Goal: Contribute content

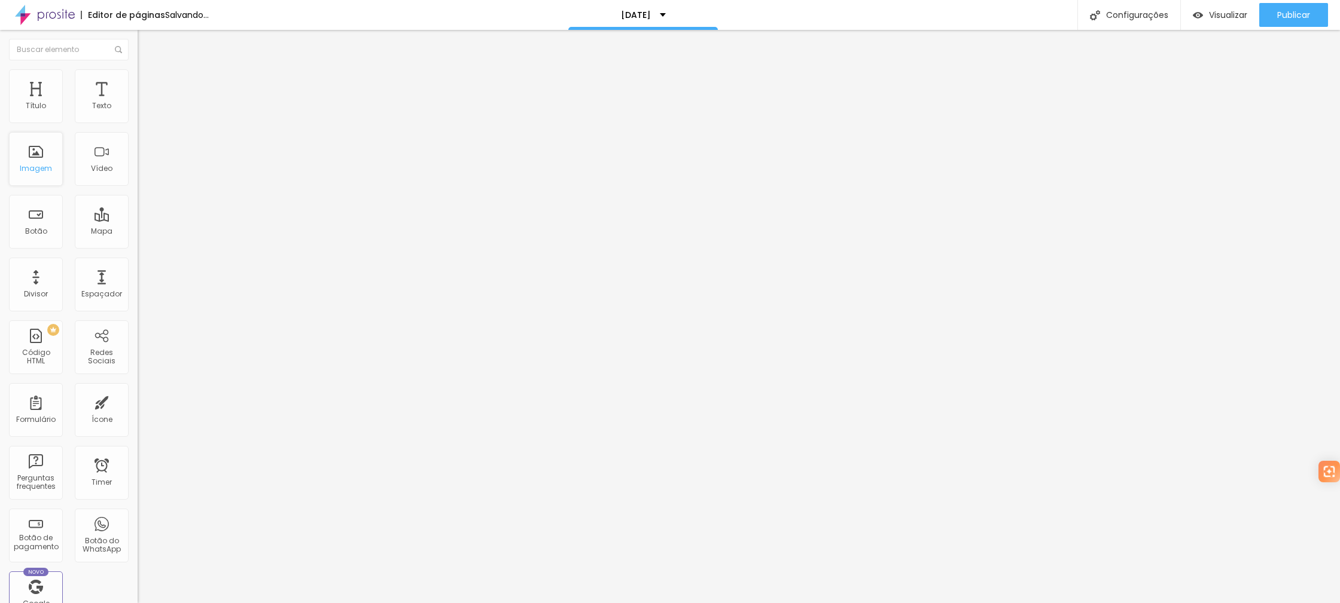
click at [42, 155] on div "Imagem" at bounding box center [36, 159] width 54 height 54
click at [32, 165] on div "Imagem" at bounding box center [36, 168] width 32 height 8
click at [138, 81] on li "Avançado" at bounding box center [207, 87] width 138 height 12
click at [138, 73] on ul "Conteúdo Estilo Avançado" at bounding box center [207, 75] width 138 height 36
click at [138, 74] on img at bounding box center [143, 74] width 11 height 11
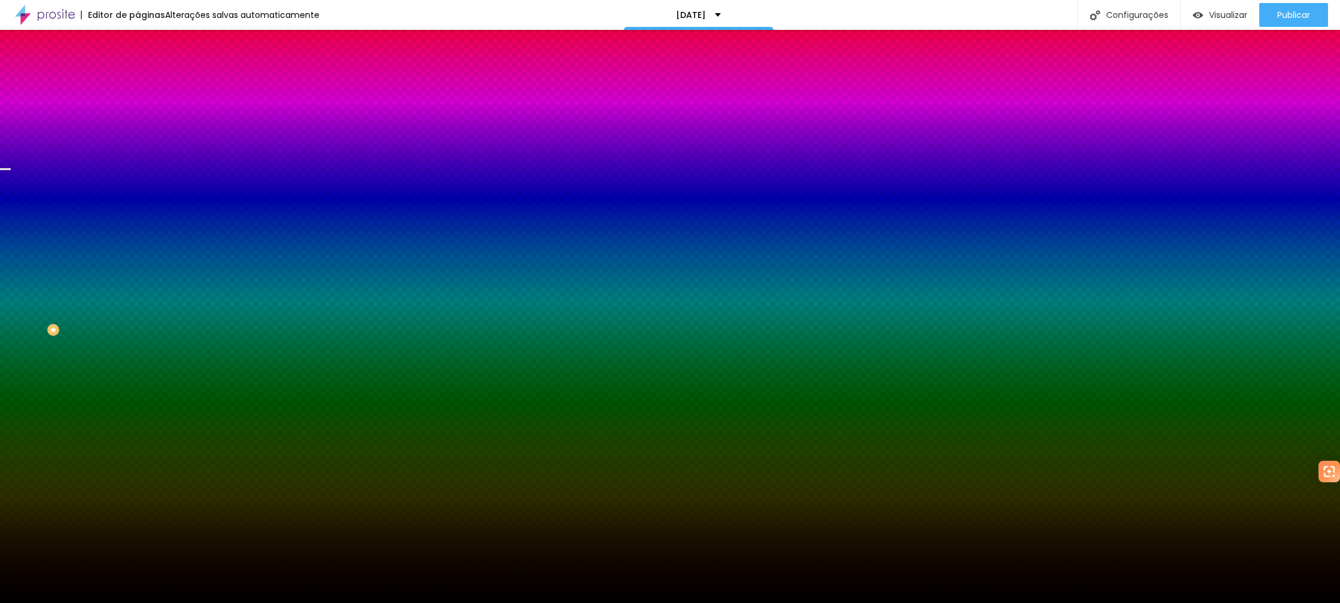
click at [138, 110] on span "Trocar imagem" at bounding box center [170, 105] width 65 height 10
click at [138, 163] on div at bounding box center [207, 163] width 138 height 0
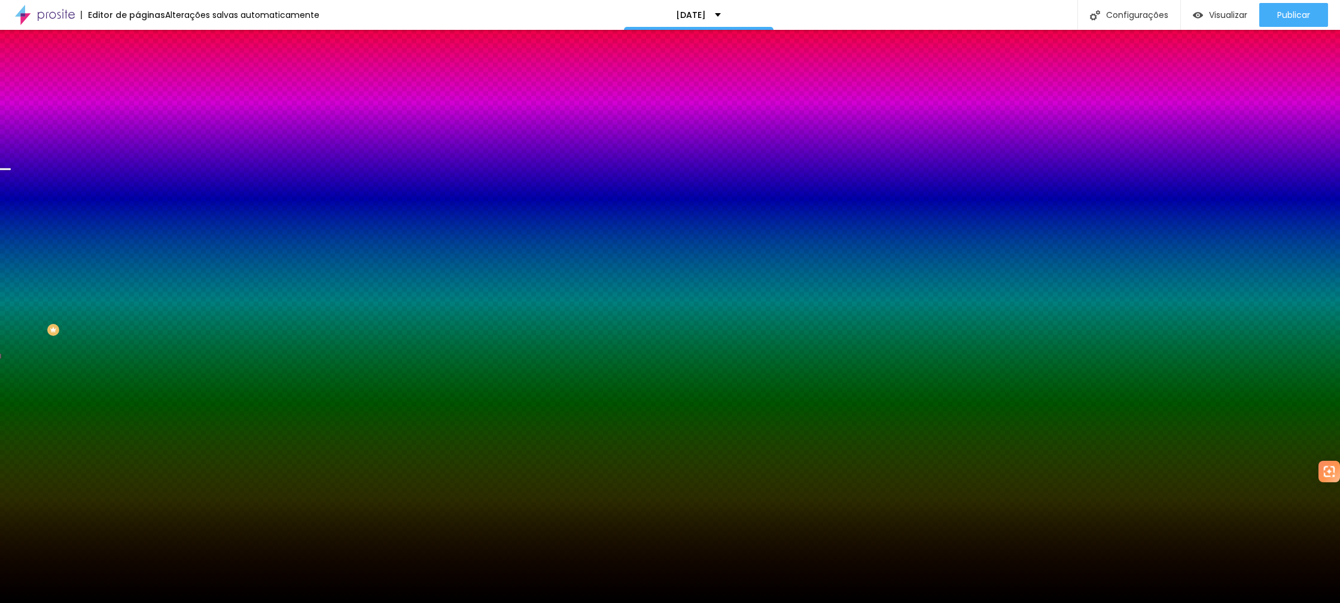
click at [108, 285] on div at bounding box center [670, 301] width 1340 height 603
drag, startPoint x: 105, startPoint y: 260, endPoint x: 104, endPoint y: 303, distance: 43.7
click at [104, 311] on div at bounding box center [670, 301] width 1340 height 603
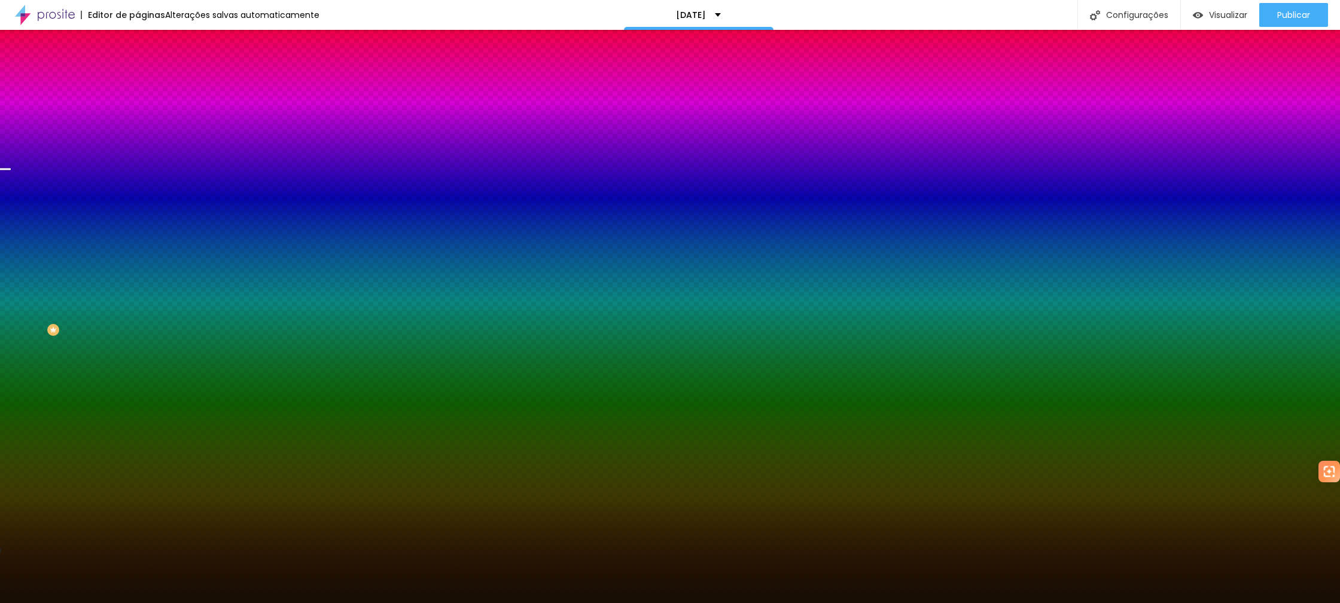
type input "#160E04"
drag, startPoint x: 67, startPoint y: 259, endPoint x: 83, endPoint y: 314, distance: 57.2
click at [83, 314] on div at bounding box center [670, 301] width 1340 height 603
click at [138, 329] on div "Editar Seção Conteúdo Estilo Avançado Imagem de fundo Trocar imagem Efeito da I…" at bounding box center [207, 317] width 138 height 574
click at [138, 116] on div "Efeito da Imagem" at bounding box center [207, 112] width 138 height 7
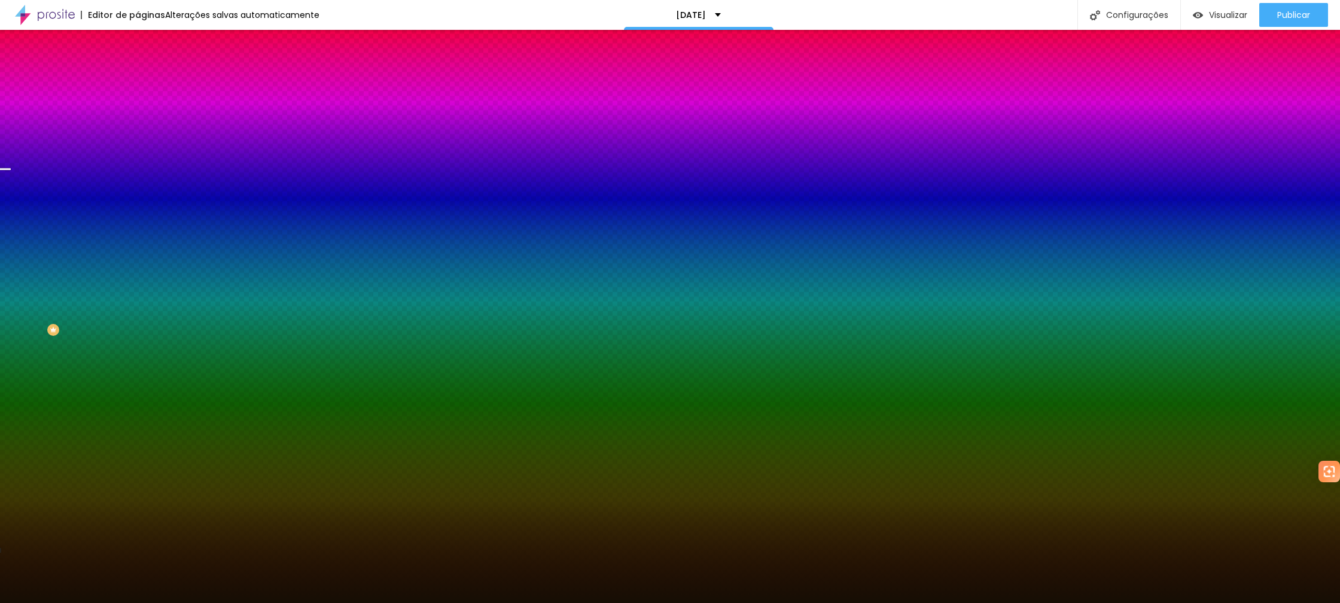
click at [138, 132] on span "Nenhum" at bounding box center [153, 126] width 31 height 10
click at [138, 124] on span "Parallax" at bounding box center [152, 119] width 29 height 10
click at [138, 109] on div "Trocar imagem" at bounding box center [207, 104] width 138 height 8
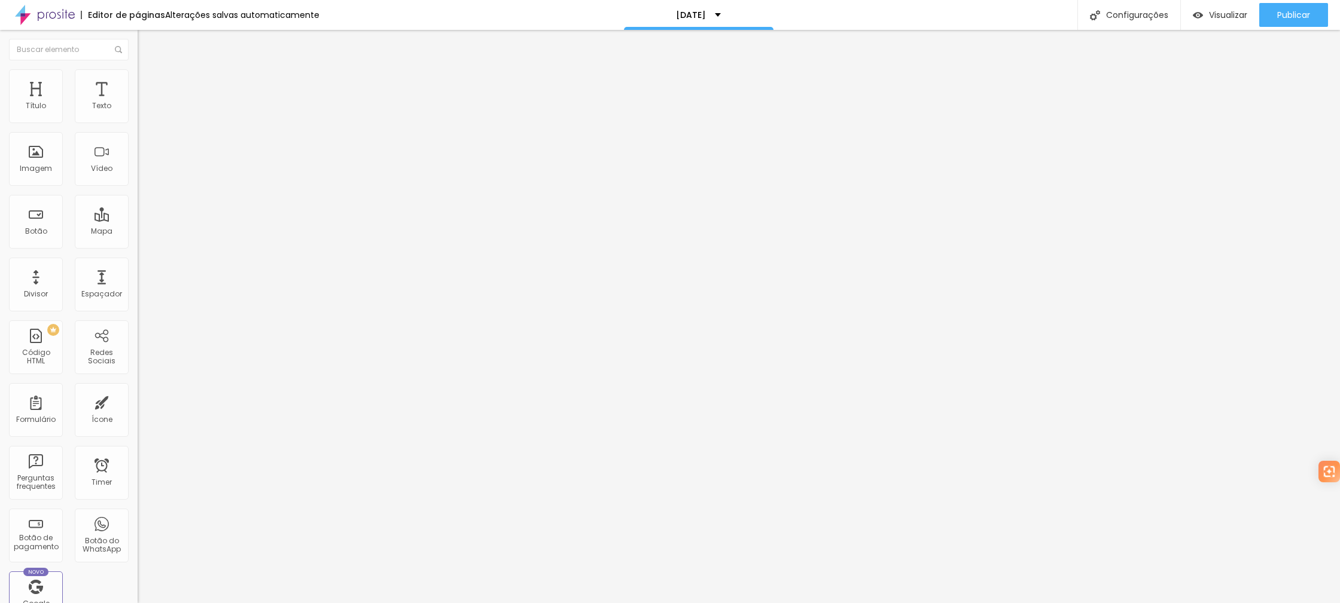
click at [138, 73] on img at bounding box center [143, 74] width 11 height 11
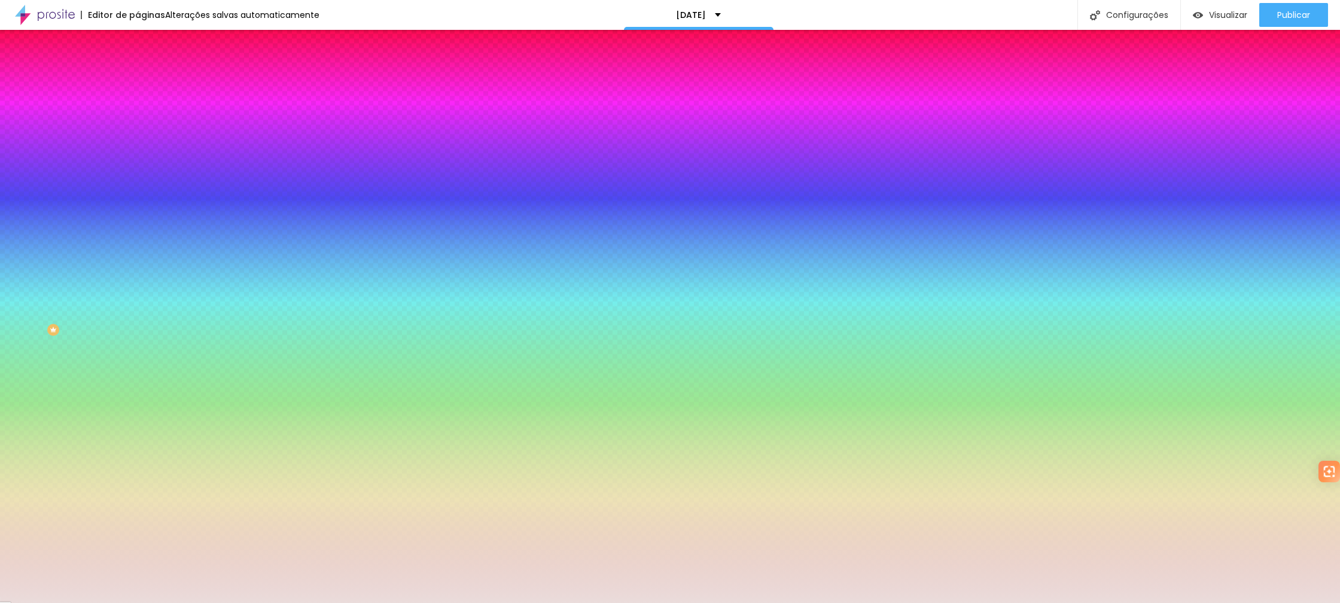
click at [138, 114] on div at bounding box center [207, 114] width 138 height 0
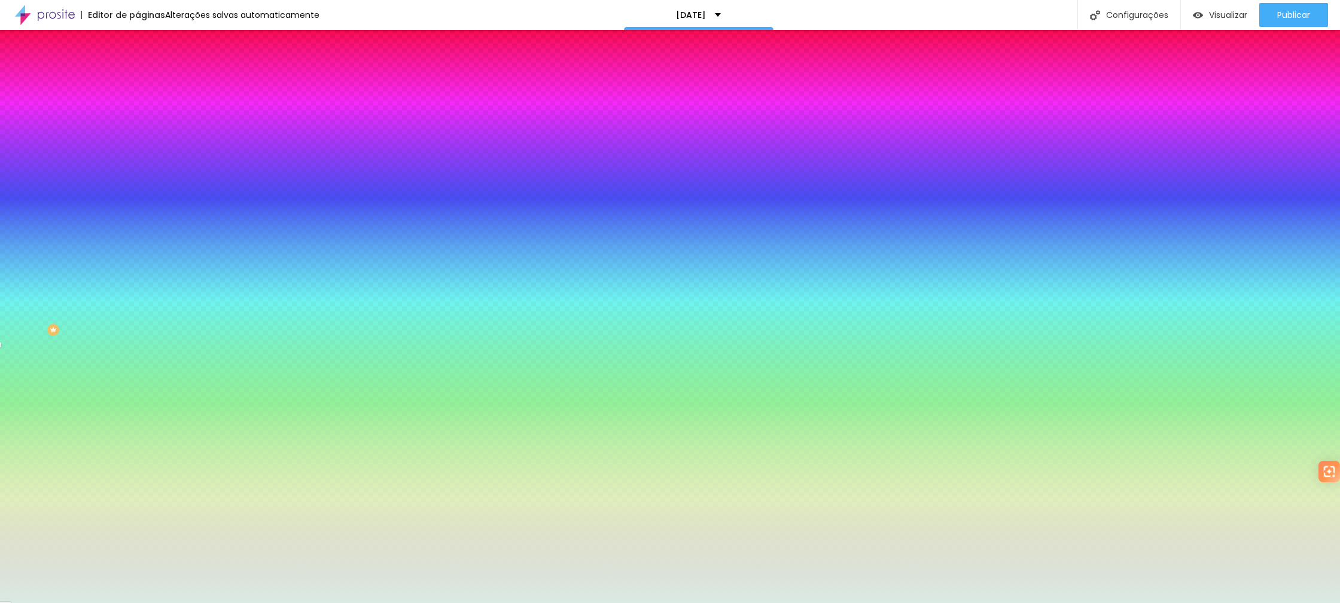
type input "#DBEAE1"
drag, startPoint x: 107, startPoint y: 168, endPoint x: 106, endPoint y: 189, distance: 20.9
click at [106, 189] on div at bounding box center [670, 301] width 1340 height 603
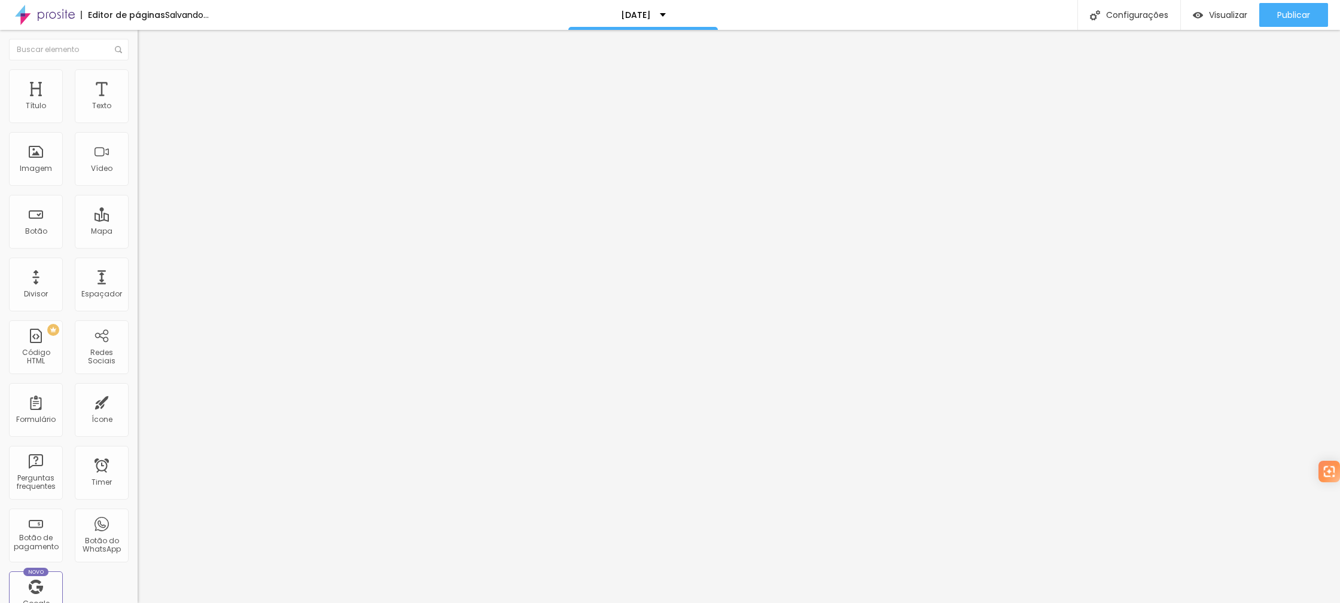
click at [138, 103] on span "Trocar imagem" at bounding box center [170, 98] width 65 height 10
click at [138, 80] on li "Avançado" at bounding box center [207, 75] width 138 height 12
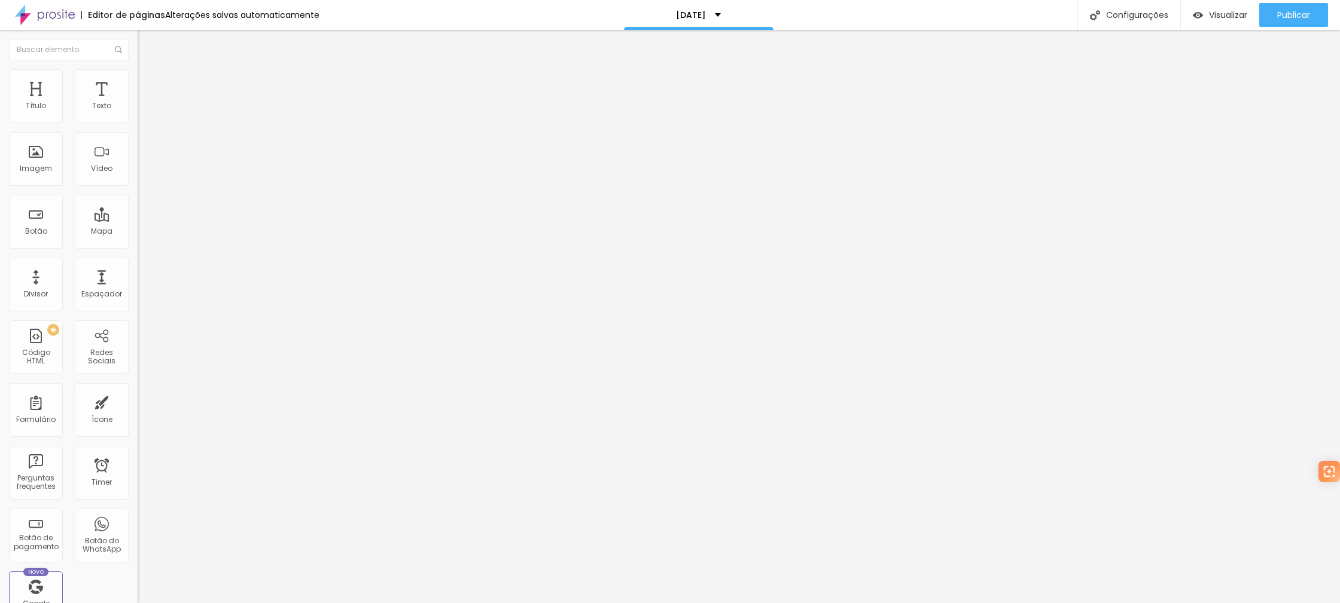
click at [138, 461] on input "text" at bounding box center [210, 467] width 144 height 12
click at [138, 427] on input "text" at bounding box center [210, 433] width 144 height 12
click at [138, 68] on img at bounding box center [143, 62] width 11 height 11
click at [138, 113] on span "Titulo 2" at bounding box center [157, 105] width 39 height 15
click at [142, 175] on icon "button" at bounding box center [145, 170] width 7 height 7
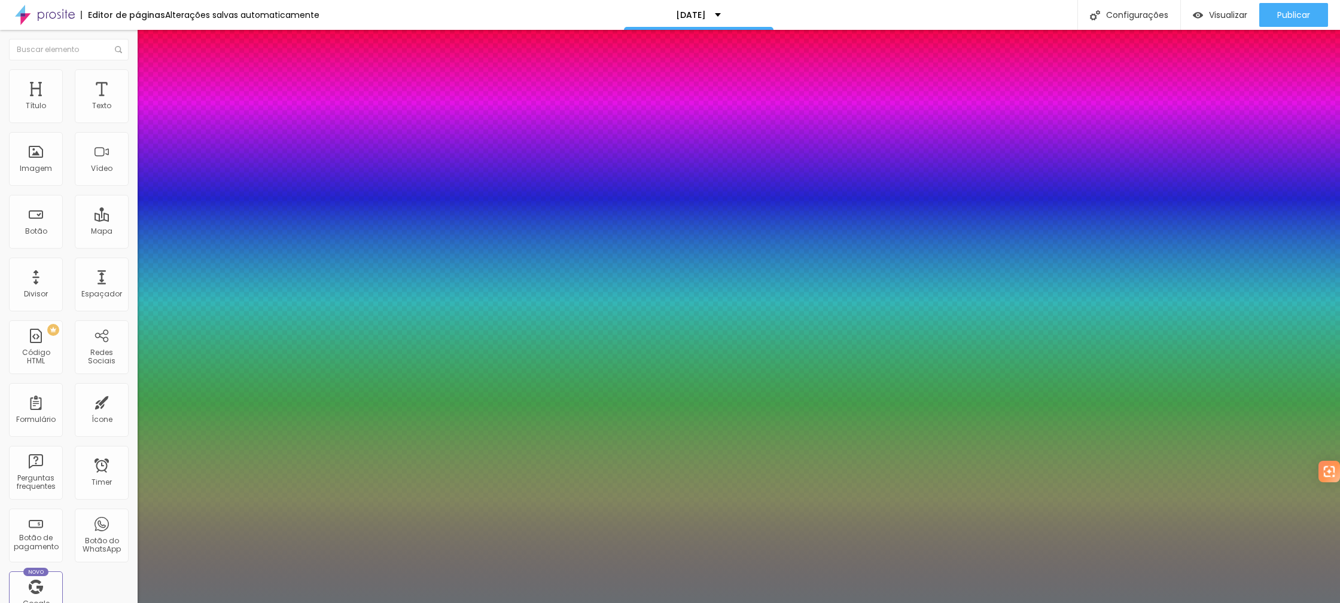
type input "1"
select select "TitilliumWeb-Regular"
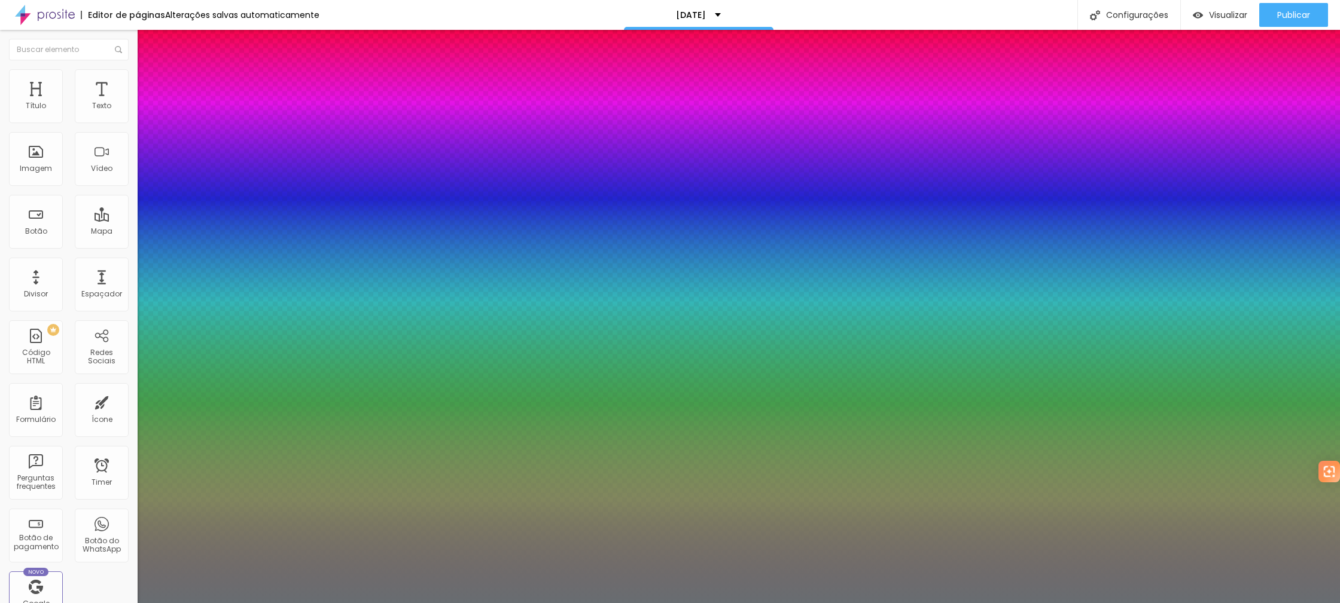
type input "1"
select select "TitilliumWeb-Black"
type input "1"
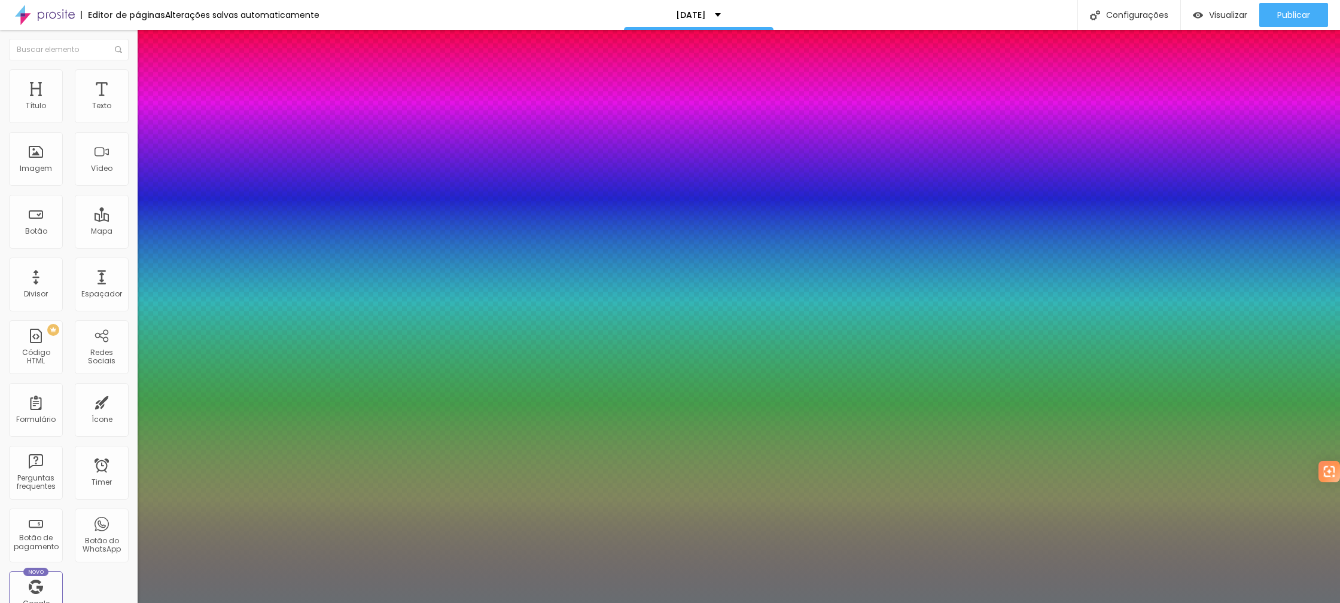
select select "MontserratBlack"
type input "1"
click at [513, 603] on div at bounding box center [670, 603] width 1340 height 0
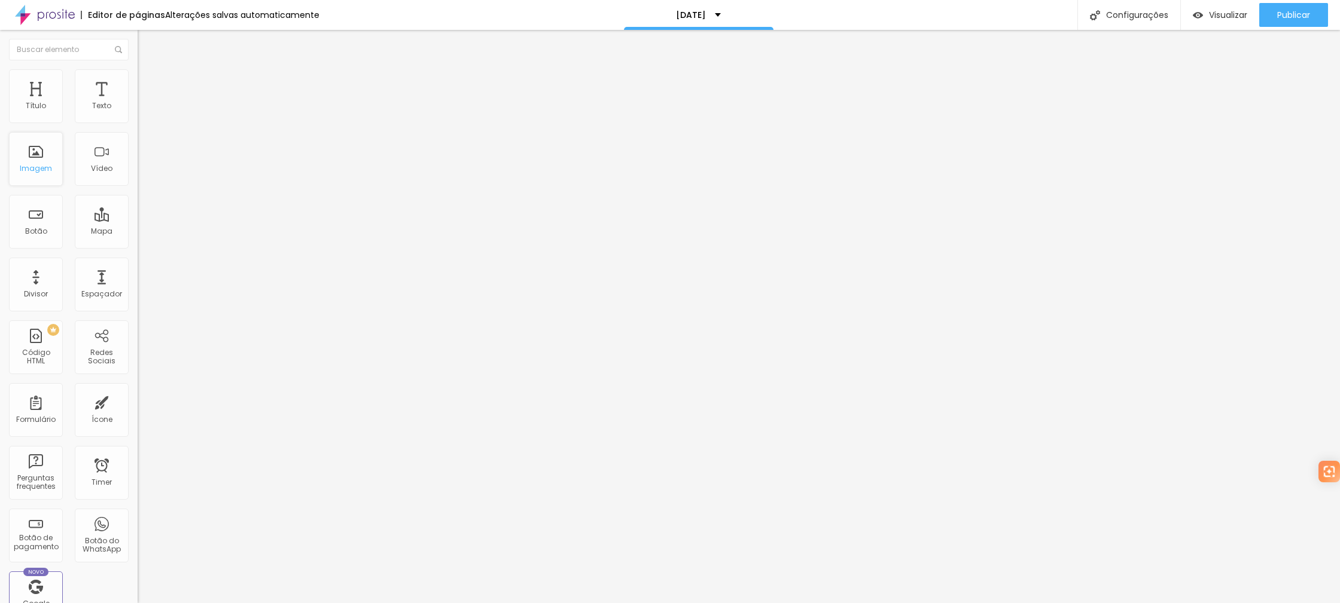
click at [23, 161] on div "Imagem" at bounding box center [36, 159] width 54 height 54
click at [1279, 23] on div "Publicar" at bounding box center [1293, 15] width 33 height 24
click at [147, 46] on div "Editar Texto" at bounding box center [181, 44] width 68 height 10
click at [147, 47] on img "button" at bounding box center [152, 44] width 10 height 10
click at [62, 17] on img at bounding box center [45, 15] width 60 height 30
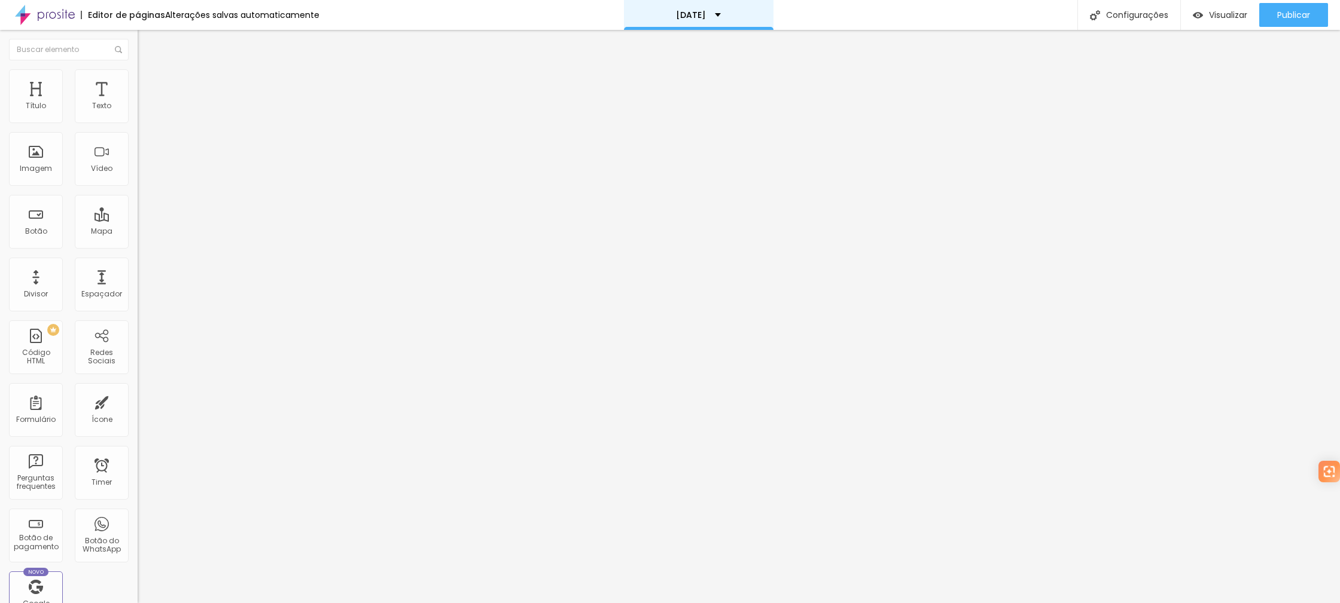
click at [703, 16] on p "[DATE]" at bounding box center [691, 15] width 30 height 8
click at [641, 43] on link "[DATE]" at bounding box center [626, 37] width 29 height 13
